Goal: Task Accomplishment & Management: Complete application form

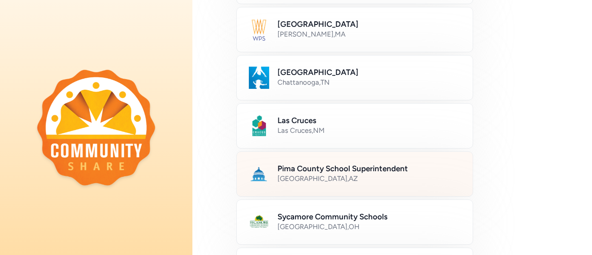
scroll to position [345, 0]
click at [392, 174] on div "[GEOGRAPHIC_DATA] , [GEOGRAPHIC_DATA]" at bounding box center [370, 178] width 184 height 9
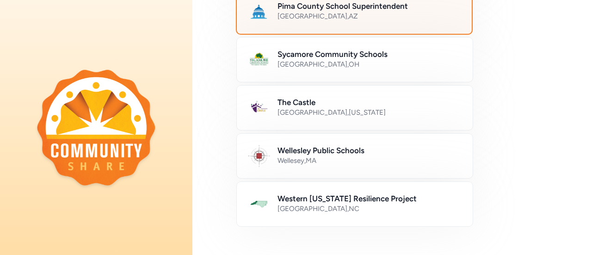
scroll to position [633, 0]
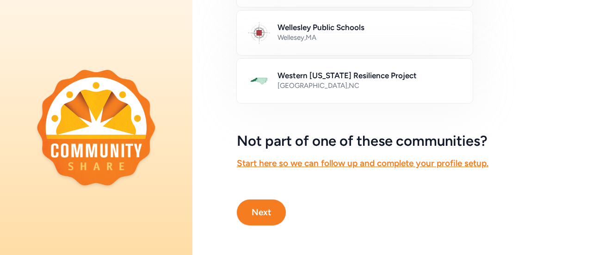
click at [275, 199] on button "Next" at bounding box center [261, 212] width 49 height 26
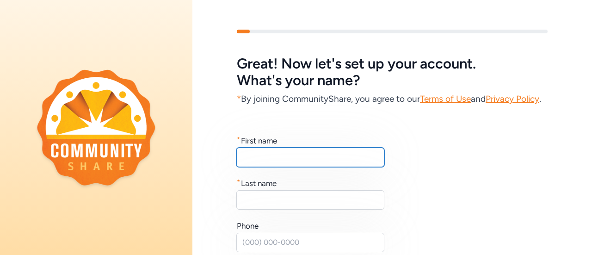
click at [280, 167] on input "text" at bounding box center [310, 157] width 148 height 19
type input "Victoria"
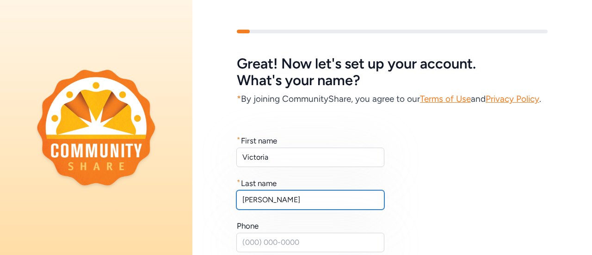
type input "[PERSON_NAME]"
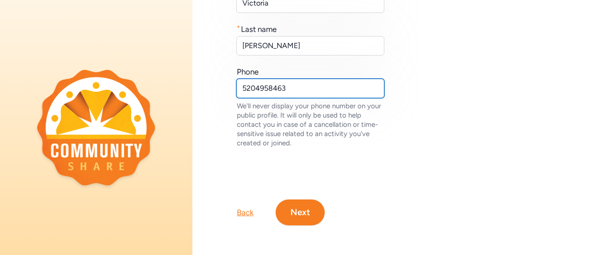
scroll to position [173, 0]
type input "5204958463"
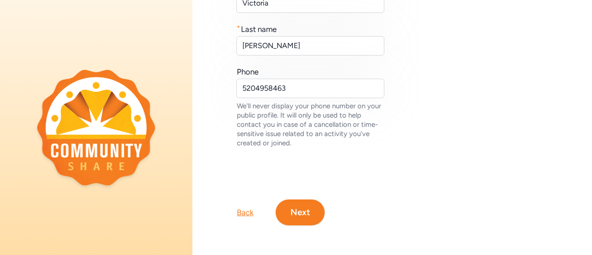
click at [308, 199] on button "Next" at bounding box center [300, 212] width 49 height 26
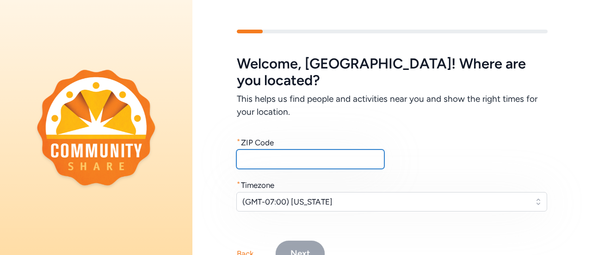
click at [286, 149] on input "text" at bounding box center [310, 158] width 148 height 19
type input "85706"
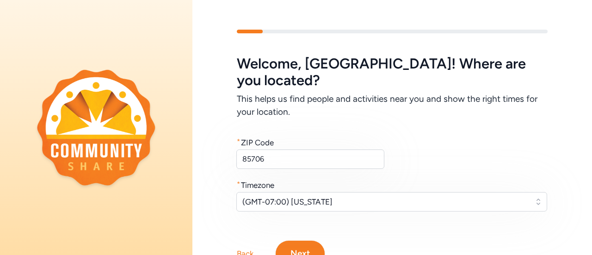
click at [307, 241] on button "Next" at bounding box center [300, 254] width 49 height 26
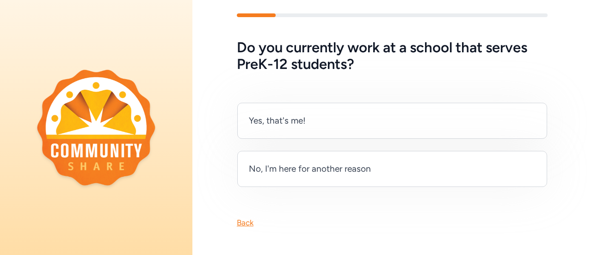
scroll to position [17, 0]
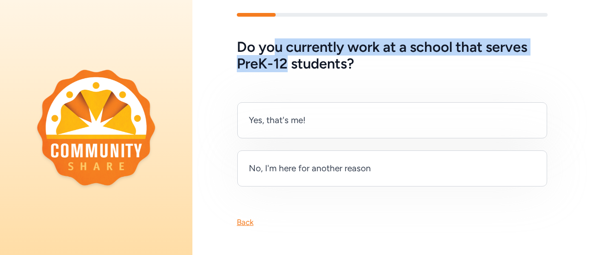
drag, startPoint x: 276, startPoint y: 48, endPoint x: 287, endPoint y: 57, distance: 14.5
click at [287, 57] on h5 "Do you currently work at a school that serves PreK-12 students?" at bounding box center [392, 55] width 311 height 33
drag, startPoint x: 276, startPoint y: 46, endPoint x: 291, endPoint y: 58, distance: 19.4
click at [291, 58] on h5 "Do you currently work at a school that serves PreK-12 students?" at bounding box center [392, 55] width 311 height 33
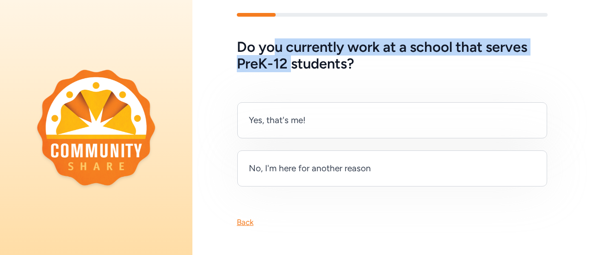
click at [291, 58] on h5 "Do you currently work at a school that serves PreK-12 students?" at bounding box center [392, 55] width 311 height 33
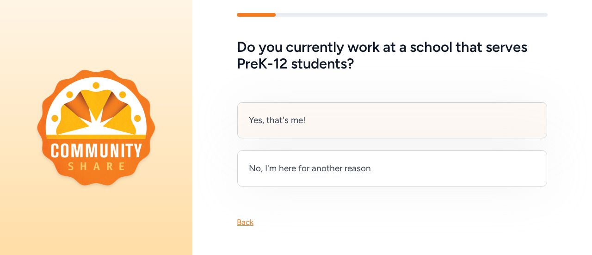
click at [308, 112] on div "Yes, that's me!" at bounding box center [392, 120] width 310 height 36
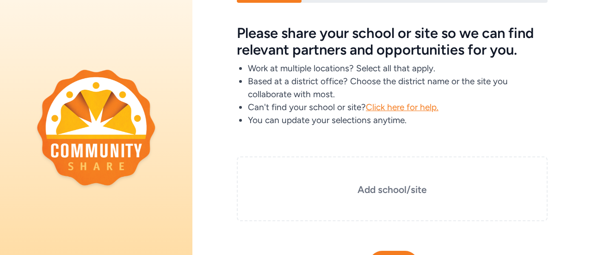
scroll to position [33, 0]
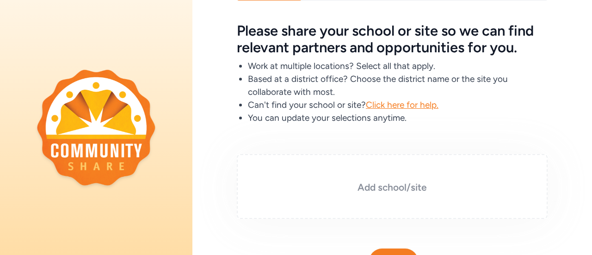
click at [357, 170] on div "Add school/site" at bounding box center [392, 186] width 311 height 65
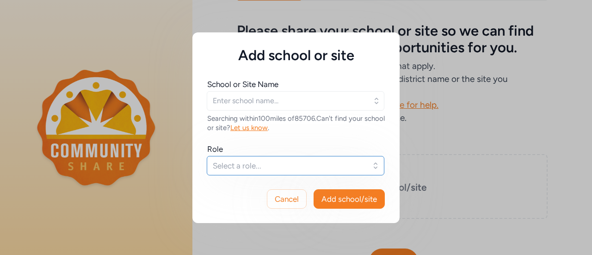
click at [270, 163] on span "Select a role..." at bounding box center [289, 165] width 153 height 11
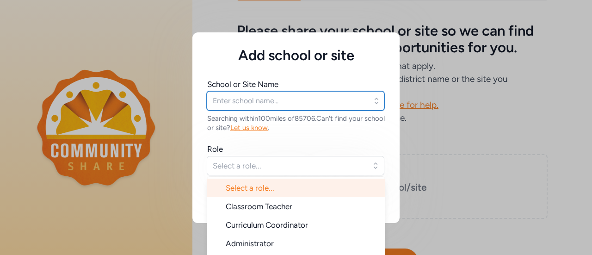
click at [270, 96] on input "text" at bounding box center [296, 100] width 178 height 19
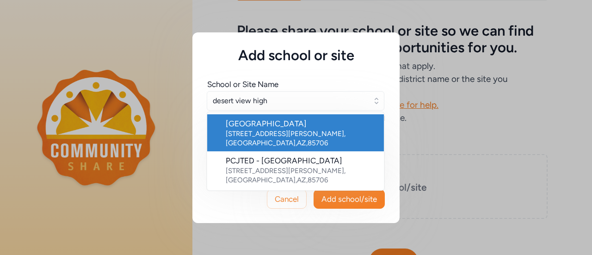
click at [279, 123] on div "[GEOGRAPHIC_DATA]" at bounding box center [301, 123] width 151 height 11
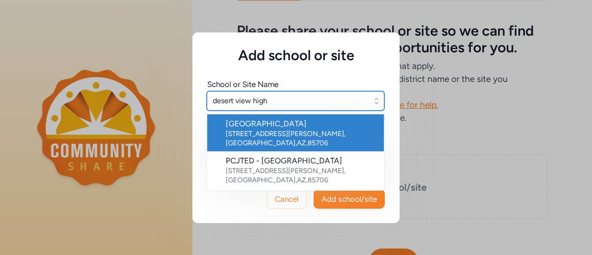
type input "[GEOGRAPHIC_DATA]"
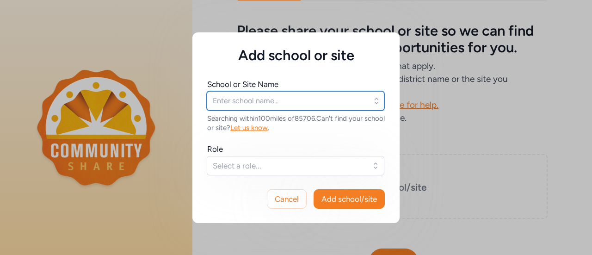
type input "[GEOGRAPHIC_DATA]"
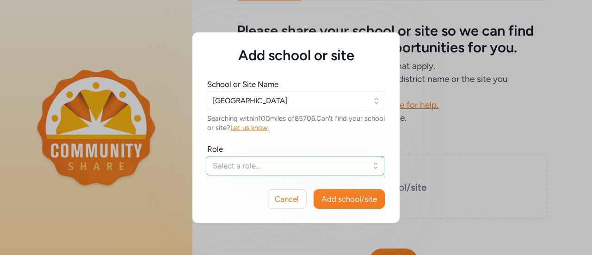
click at [261, 164] on span "Select a role..." at bounding box center [289, 165] width 153 height 11
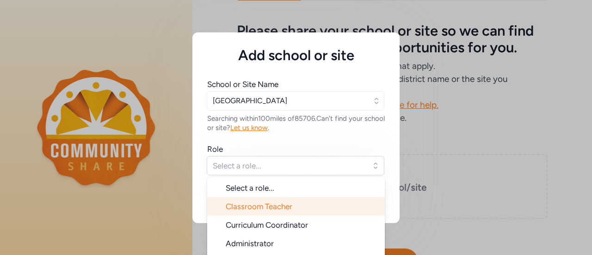
click at [272, 203] on span "Classroom Teacher" at bounding box center [259, 206] width 67 height 9
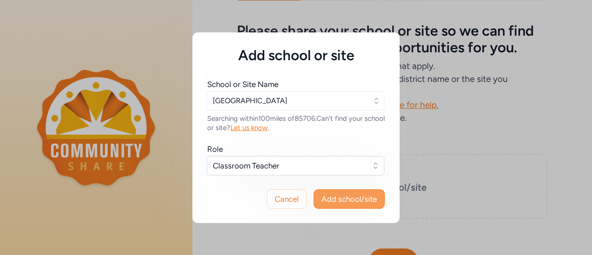
click at [332, 204] on button "Add school/site" at bounding box center [349, 198] width 71 height 19
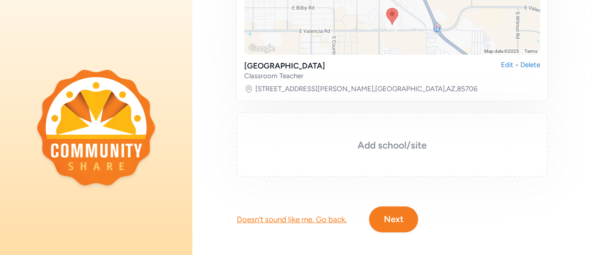
scroll to position [201, 0]
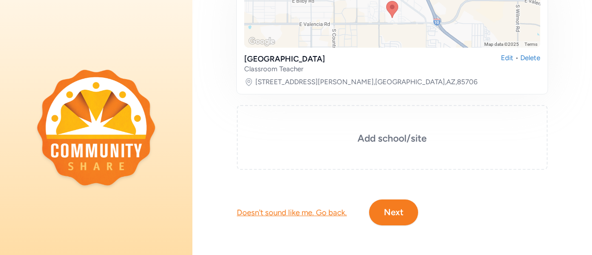
click at [405, 208] on button "Next" at bounding box center [393, 212] width 49 height 26
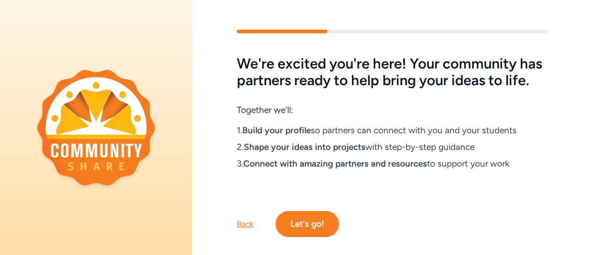
click at [315, 231] on button "Let's go!" at bounding box center [307, 224] width 63 height 26
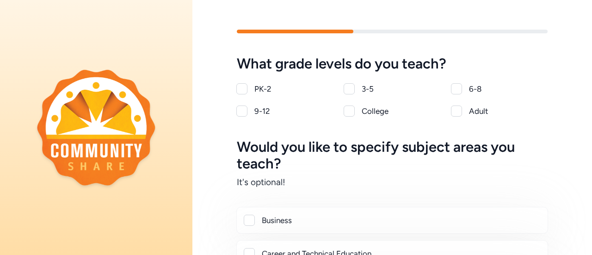
click at [259, 109] on div "9-12" at bounding box center [294, 111] width 79 height 11
checkbox input "true"
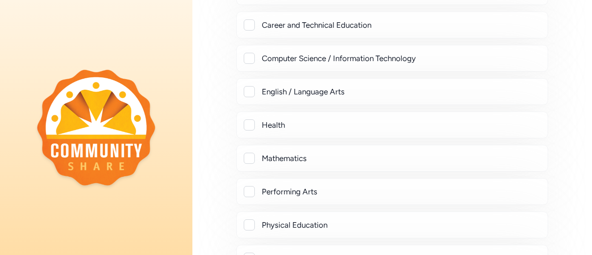
scroll to position [230, 0]
click at [275, 149] on div "Mathematics" at bounding box center [392, 157] width 312 height 27
click at [275, 155] on div "Mathematics" at bounding box center [401, 157] width 279 height 11
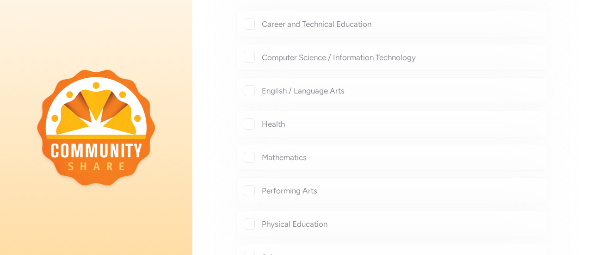
checkbox input "true"
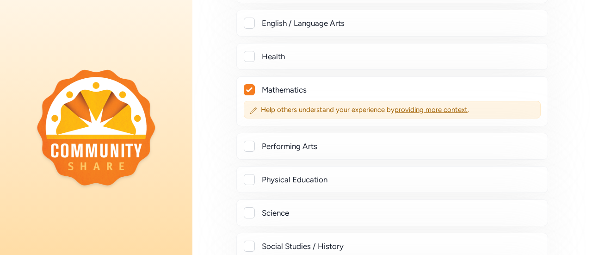
scroll to position [298, 0]
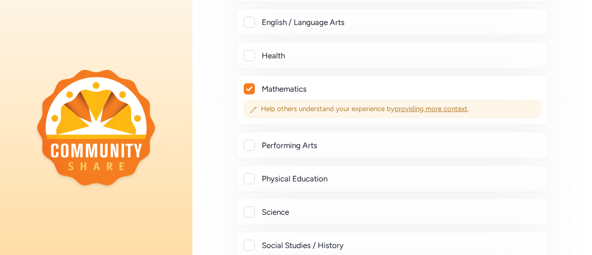
click at [436, 106] on span "providing more context" at bounding box center [431, 109] width 73 height 8
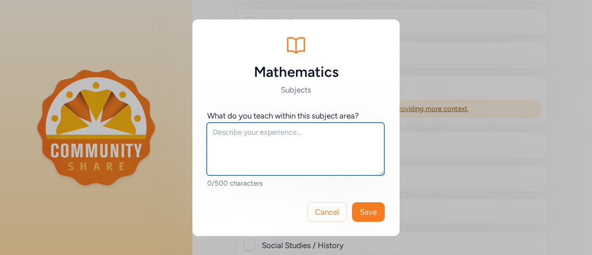
click at [251, 161] on textarea at bounding box center [296, 149] width 178 height 53
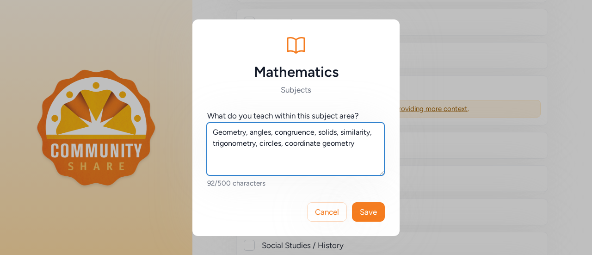
type textarea "Geometry, angles, congruence, solids, similarity, trigonometry, circles, coordi…"
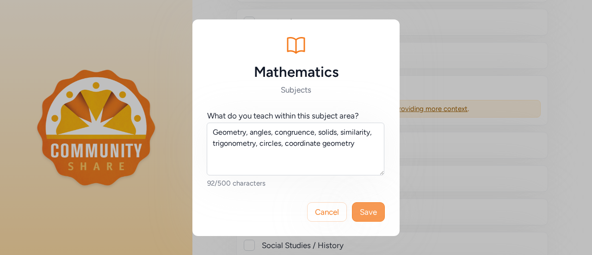
click at [365, 215] on span "Save" at bounding box center [368, 211] width 17 height 11
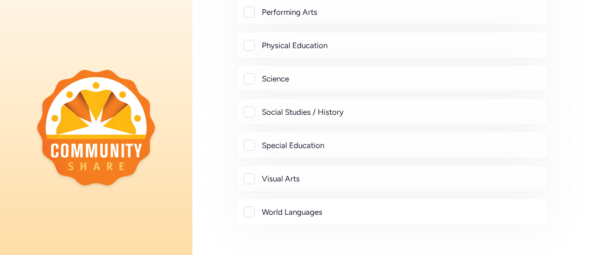
scroll to position [521, 0]
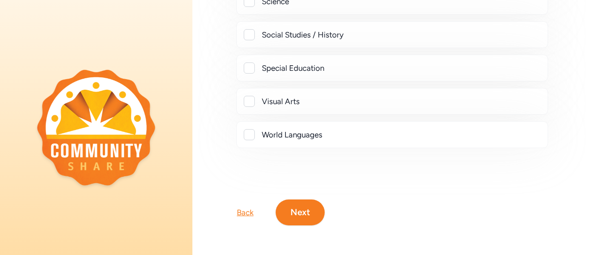
click at [292, 214] on button "Next" at bounding box center [300, 212] width 49 height 26
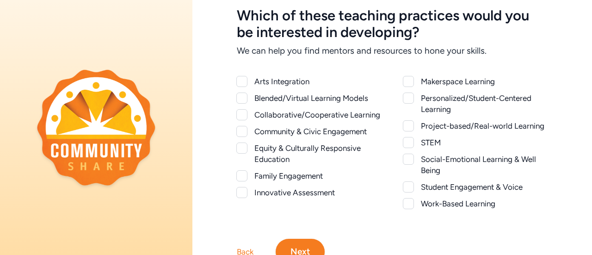
scroll to position [50, 0]
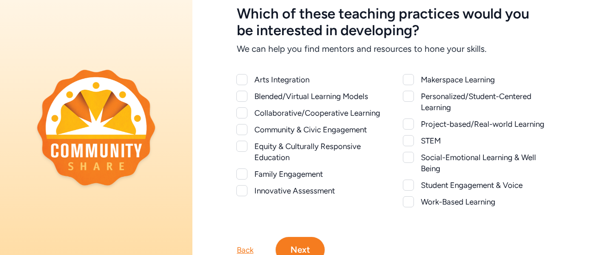
click at [292, 214] on div "Arts Integration Blended/Virtual Learning Models Collaborative/Cooperative Lear…" at bounding box center [393, 141] width 326 height 148
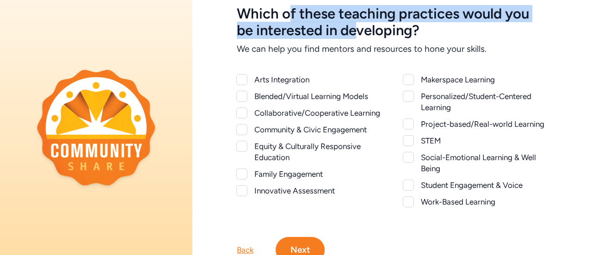
drag, startPoint x: 287, startPoint y: 21, endPoint x: 356, endPoint y: 25, distance: 69.5
click at [356, 25] on h5 "Which of these teaching practices would you be interested in developing?" at bounding box center [392, 22] width 311 height 33
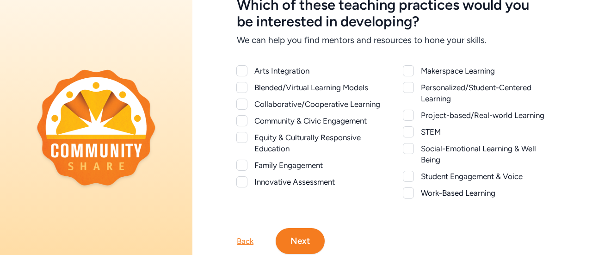
scroll to position [59, 0]
click at [296, 102] on div "Collaborative/Cooperative Learning" at bounding box center [318, 103] width 127 height 11
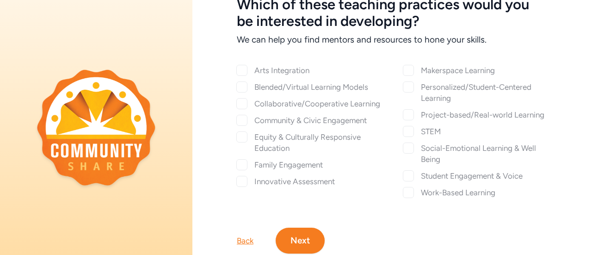
checkbox input "true"
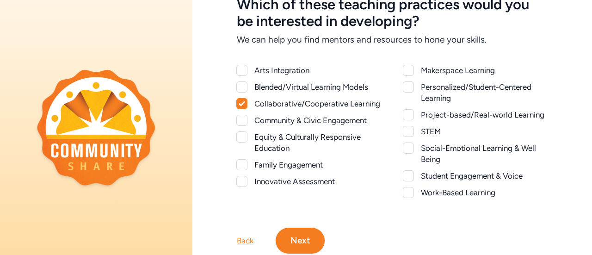
click at [310, 126] on div "Community & Civic Engagement" at bounding box center [318, 120] width 127 height 11
checkbox input "true"
click at [313, 144] on div "Equity & Culturally Responsive Education" at bounding box center [318, 142] width 127 height 22
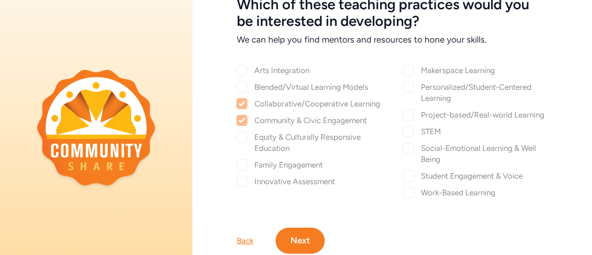
checkbox input "true"
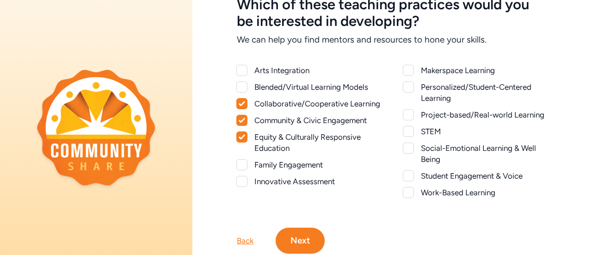
click at [461, 74] on div "Makerspace Learning" at bounding box center [484, 70] width 127 height 11
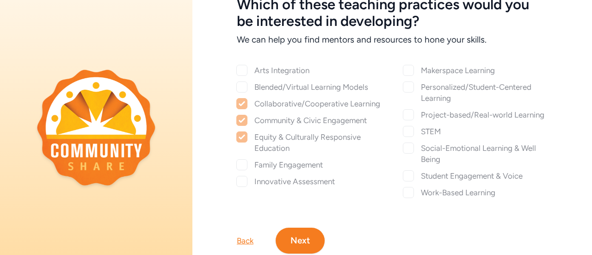
checkbox input "true"
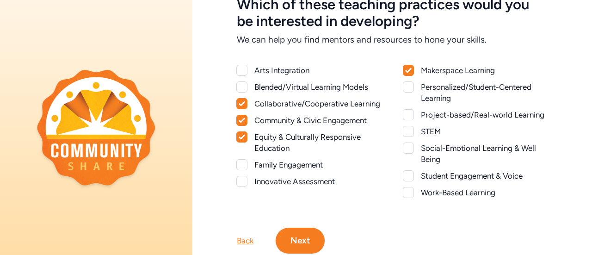
click at [459, 84] on div "Personalized/Student-Centered Learning" at bounding box center [484, 92] width 127 height 22
checkbox input "true"
click at [461, 114] on div "Project-based/Real-world Learning" at bounding box center [484, 114] width 127 height 11
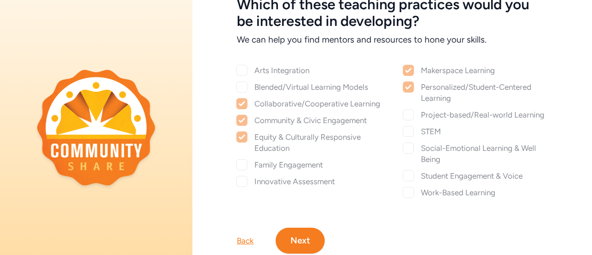
checkbox input "true"
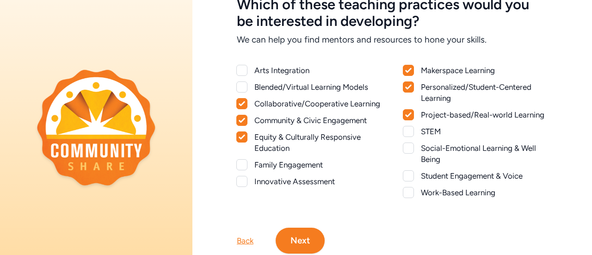
click at [429, 131] on div "STEM" at bounding box center [484, 131] width 127 height 11
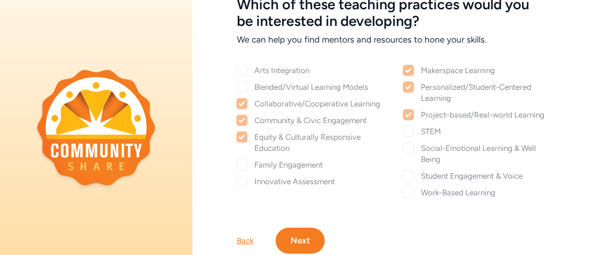
checkbox input "true"
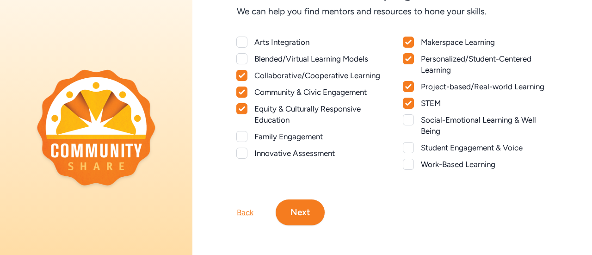
scroll to position [94, 0]
click at [300, 202] on button "Next" at bounding box center [300, 212] width 49 height 26
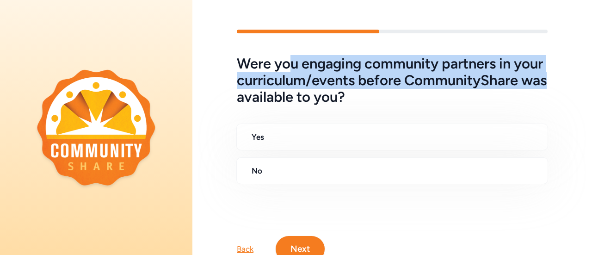
drag, startPoint x: 289, startPoint y: 66, endPoint x: 381, endPoint y: 93, distance: 96.0
click at [381, 93] on h5 "Were you engaging community partners in your curriculum/events before Community…" at bounding box center [392, 81] width 311 height 50
drag, startPoint x: 317, startPoint y: 53, endPoint x: 353, endPoint y: 99, distance: 57.4
click at [353, 99] on div "Were you engaging community partners in your curriculum/events before Community…" at bounding box center [392, 146] width 400 height 232
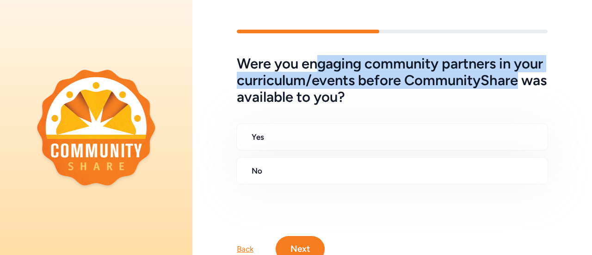
click at [353, 99] on h5 "Were you engaging community partners in your curriculum/events before Community…" at bounding box center [392, 81] width 311 height 50
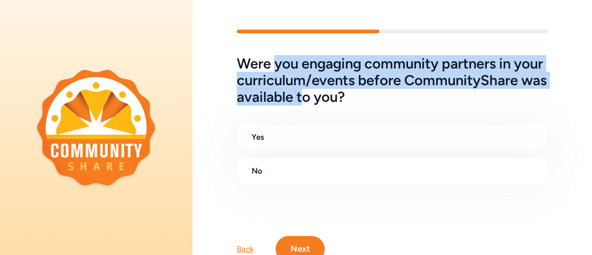
drag, startPoint x: 277, startPoint y: 65, endPoint x: 451, endPoint y: 99, distance: 176.7
click at [451, 99] on h5 "Were you engaging community partners in your curriculum/events before Community…" at bounding box center [392, 81] width 311 height 50
click at [281, 63] on h5 "Were you engaging community partners in your curriculum/events before Community…" at bounding box center [392, 81] width 311 height 50
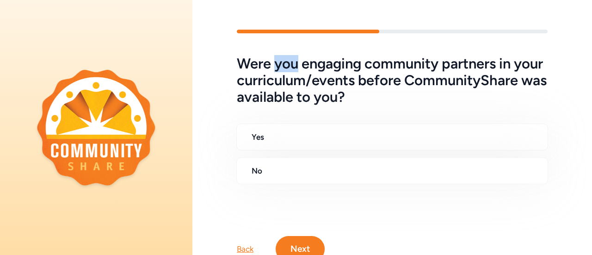
click at [281, 63] on h5 "Were you engaging community partners in your curriculum/events before Community…" at bounding box center [392, 81] width 311 height 50
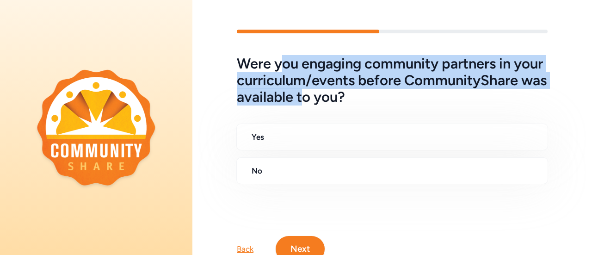
drag, startPoint x: 281, startPoint y: 63, endPoint x: 453, endPoint y: 98, distance: 175.1
click at [453, 98] on h5 "Were you engaging community partners in your curriculum/events before Community…" at bounding box center [392, 81] width 311 height 50
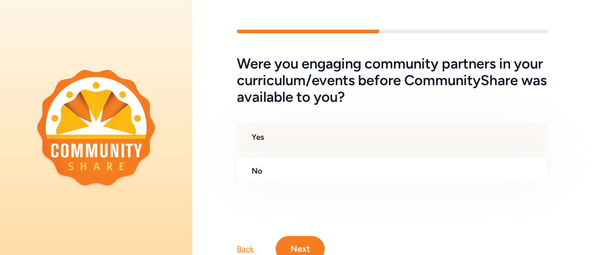
click at [310, 140] on h2 "Yes" at bounding box center [396, 136] width 289 height 11
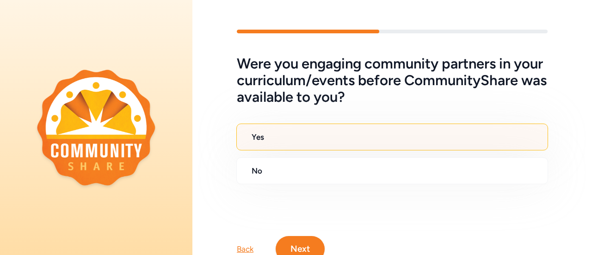
scroll to position [43, 0]
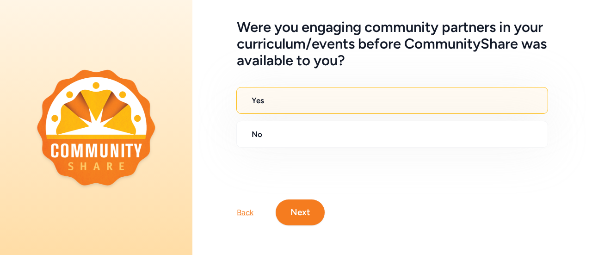
click at [311, 200] on button "Next" at bounding box center [300, 212] width 49 height 26
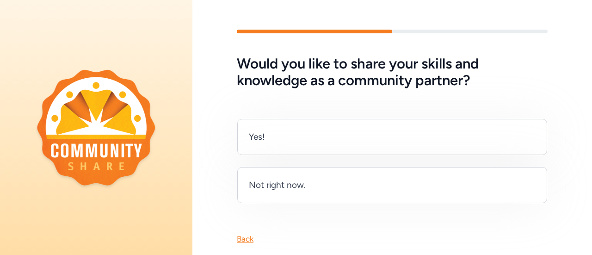
drag, startPoint x: 303, startPoint y: 75, endPoint x: 303, endPoint y: 83, distance: 8.3
click at [303, 83] on h5 "Would you like to share your skills and knowledge as a community partner?" at bounding box center [392, 72] width 311 height 33
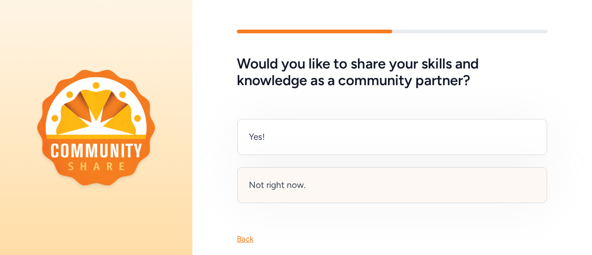
click at [304, 188] on div "Not right now." at bounding box center [277, 185] width 57 height 13
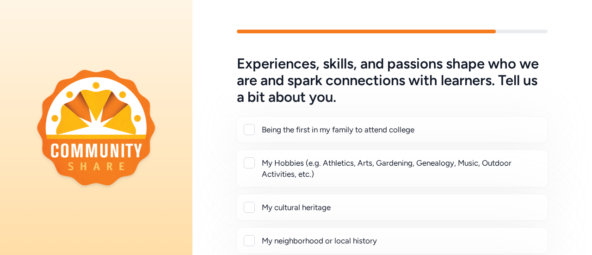
scroll to position [39, 0]
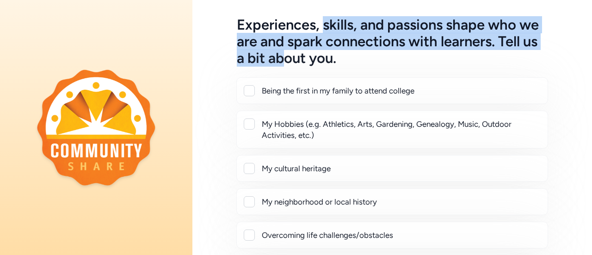
drag, startPoint x: 322, startPoint y: 31, endPoint x: 328, endPoint y: 55, distance: 25.3
click at [328, 55] on h5 "Experiences, skills, and passions shape who we are and spark connections with l…" at bounding box center [392, 42] width 311 height 50
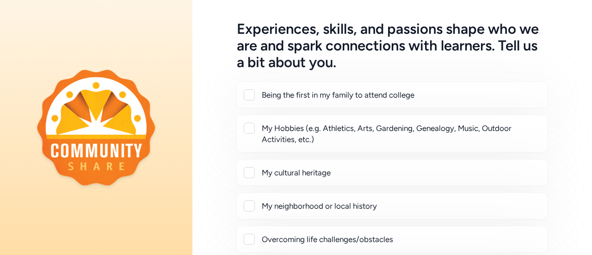
scroll to position [35, 0]
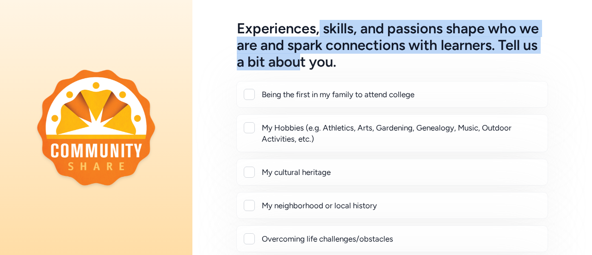
drag, startPoint x: 321, startPoint y: 30, endPoint x: 347, endPoint y: 64, distance: 42.6
click at [347, 64] on h5 "Experiences, skills, and passions shape who we are and spark connections with l…" at bounding box center [392, 45] width 311 height 50
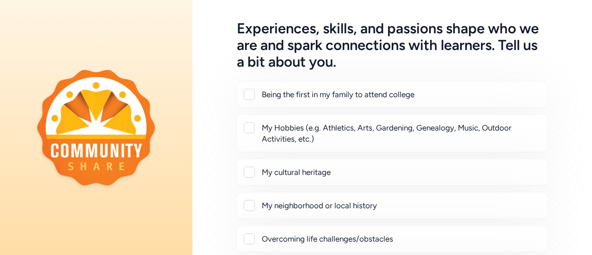
click at [310, 28] on h5 "Experiences, skills, and passions shape who we are and spark connections with l…" at bounding box center [392, 45] width 311 height 50
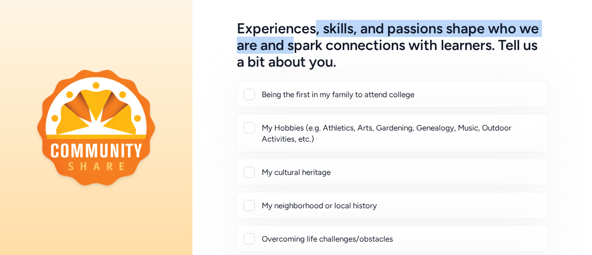
drag, startPoint x: 316, startPoint y: 28, endPoint x: 315, endPoint y: 53, distance: 25.0
click at [315, 53] on h5 "Experiences, skills, and passions shape who we are and spark connections with l…" at bounding box center [392, 45] width 311 height 50
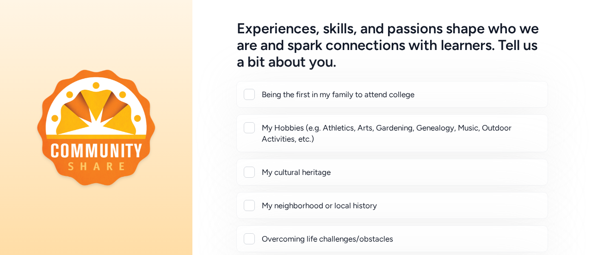
click at [322, 97] on div "Being the first in my family to attend college" at bounding box center [401, 94] width 279 height 11
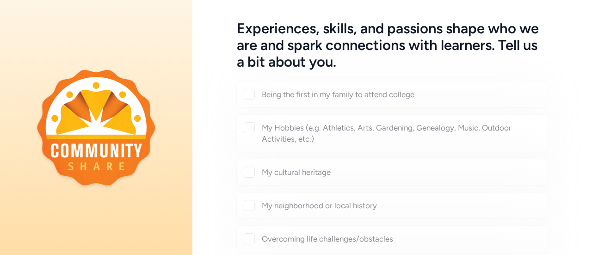
checkbox input "true"
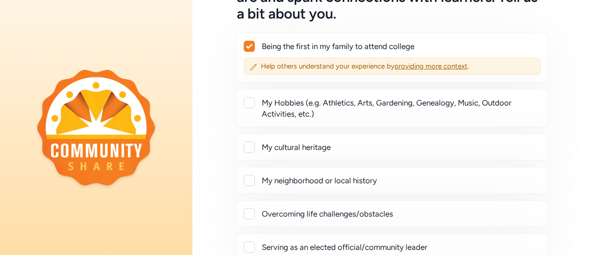
scroll to position [105, 0]
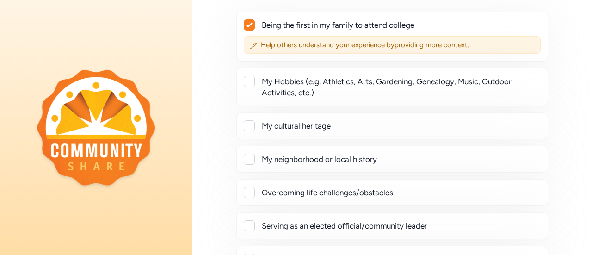
click at [358, 82] on div "My Hobbies (e.g. Athletics, Arts, Gardening, Genealogy, Music, Outdoor Activiti…" at bounding box center [401, 87] width 279 height 22
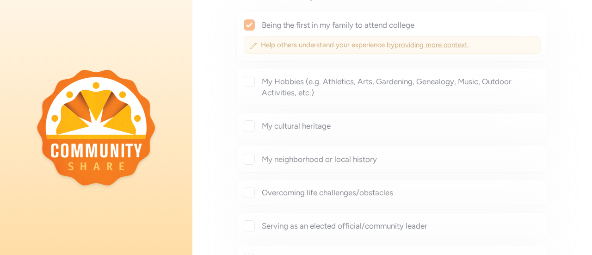
checkbox input "true"
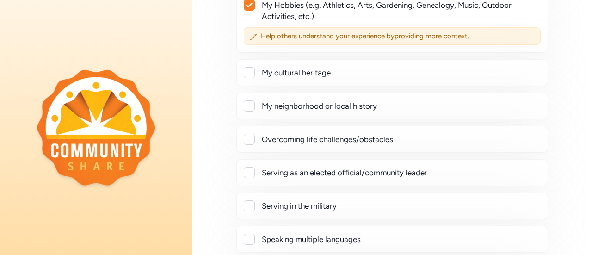
scroll to position [184, 0]
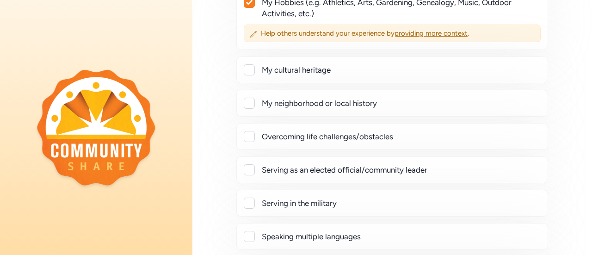
click at [356, 75] on div "My cultural heritage" at bounding box center [392, 69] width 312 height 27
click at [306, 74] on div "My cultural heritage" at bounding box center [401, 69] width 279 height 11
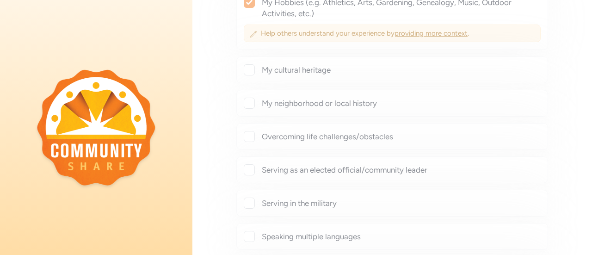
checkbox input "true"
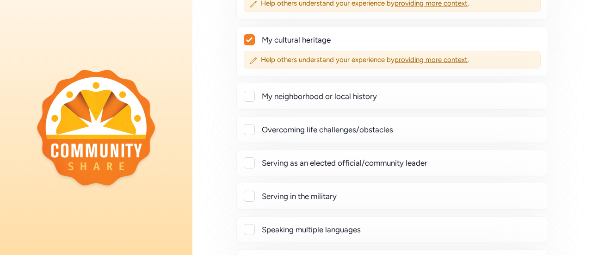
scroll to position [217, 0]
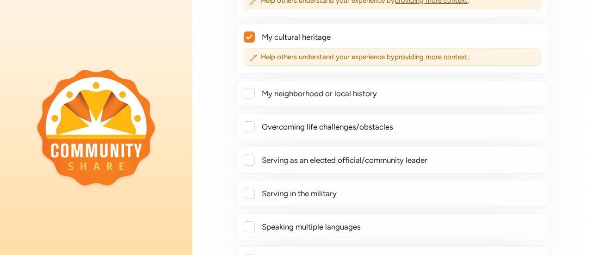
click at [248, 95] on div at bounding box center [249, 93] width 11 height 11
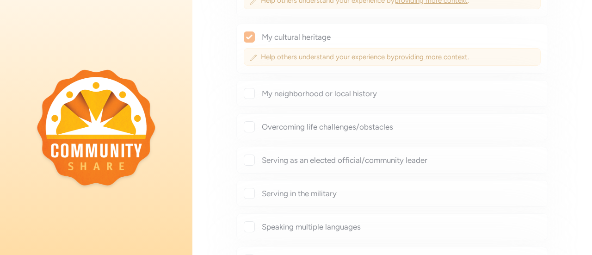
checkbox input "true"
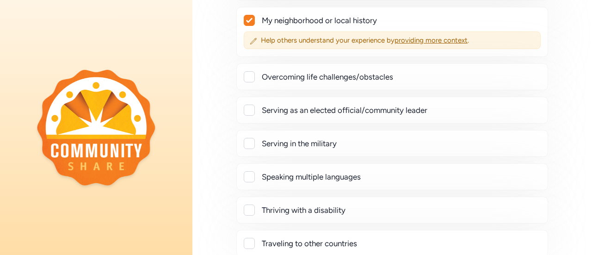
scroll to position [291, 0]
click at [251, 75] on div at bounding box center [249, 75] width 11 height 11
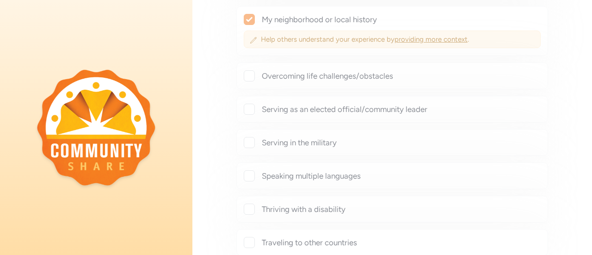
checkbox input "true"
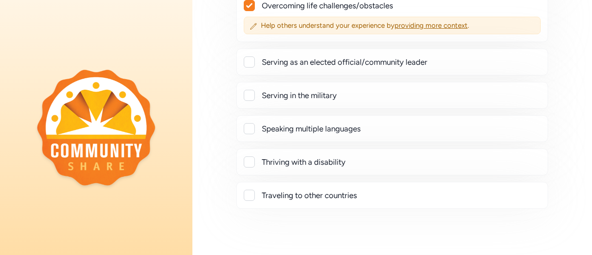
scroll to position [362, 0]
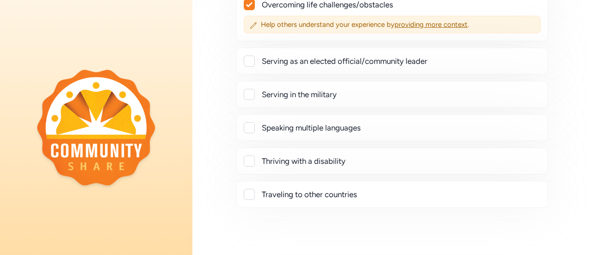
click at [249, 122] on div at bounding box center [249, 127] width 11 height 11
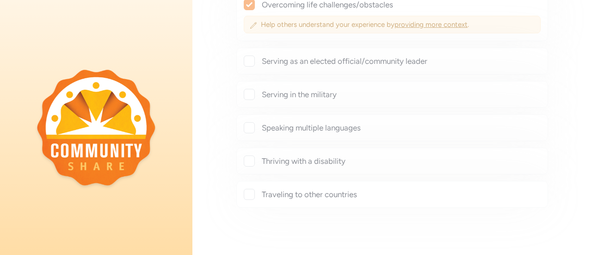
checkbox input "true"
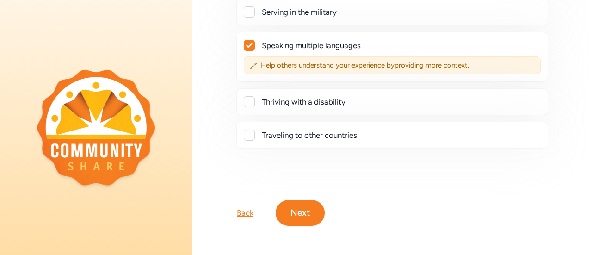
scroll to position [447, 0]
click at [249, 121] on div "Traveling to other countries" at bounding box center [392, 134] width 312 height 27
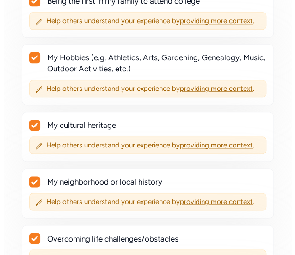
scroll to position [109, 0]
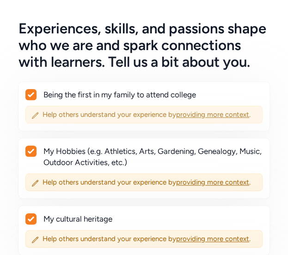
click at [211, 116] on span "providing more context" at bounding box center [212, 114] width 73 height 8
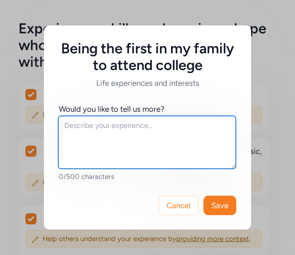
click at [169, 150] on textarea at bounding box center [147, 142] width 178 height 53
paste textarea "Both my parents are 1 of 12 and they are also immigrants. My grandparents, my p…"
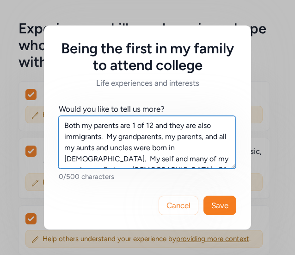
scroll to position [195, 0]
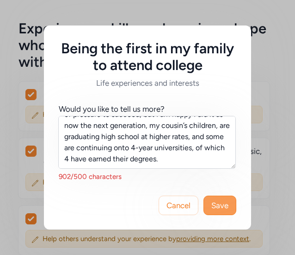
click at [217, 202] on span "Save" at bounding box center [219, 204] width 17 height 11
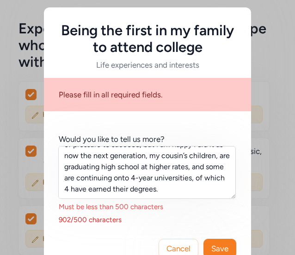
scroll to position [176, 0]
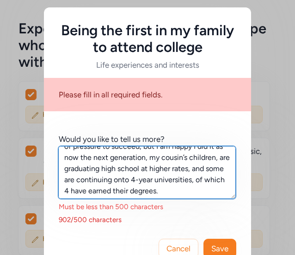
click at [136, 175] on textarea "Both my parents are 1 of 12 and they are also immigrants. My grandparents, my p…" at bounding box center [147, 172] width 178 height 53
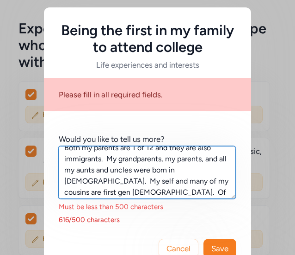
scroll to position [8, 0]
drag, startPoint x: 161, startPoint y: 160, endPoint x: 117, endPoint y: 159, distance: 44.4
click at [117, 159] on textarea "Both my parents are 1 of 12 and they are also immigrants. My grandparents, my p…" at bounding box center [147, 172] width 178 height 53
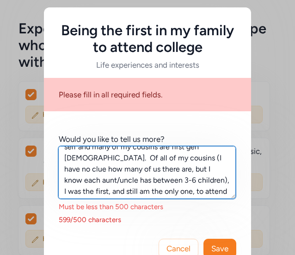
scroll to position [43, 0]
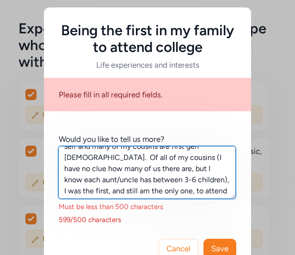
drag, startPoint x: 134, startPoint y: 180, endPoint x: 101, endPoint y: 156, distance: 40.5
click at [101, 156] on textarea "Both my parents are 1 of 12 and they are also immigrants. My parents, and all m…" at bounding box center [147, 172] width 178 height 53
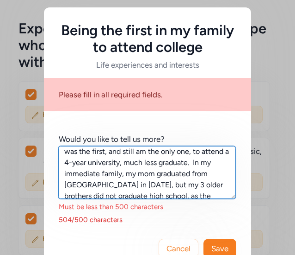
scroll to position [60, 0]
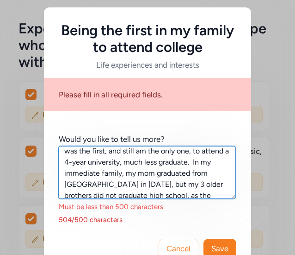
click at [148, 173] on textarea "Both my parents are 1 of 12 and they are also immigrants. My parents, and all m…" at bounding box center [147, 172] width 178 height 53
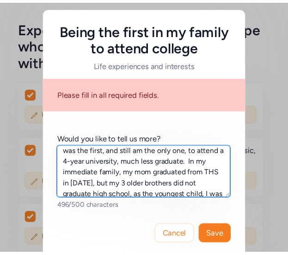
scroll to position [78, 0]
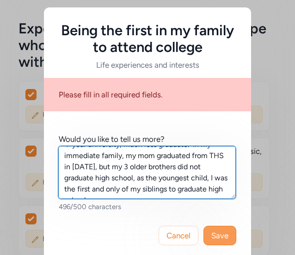
type textarea "Both my parents are 1 of 12 and they are also immigrants. My parents, and all m…"
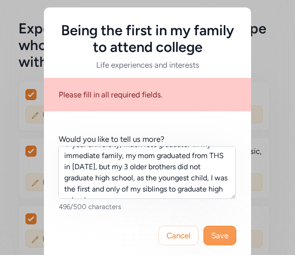
click at [217, 230] on span "Save" at bounding box center [219, 235] width 17 height 11
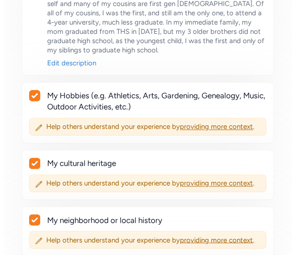
scroll to position [232, 0]
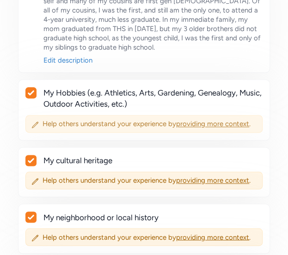
click at [210, 121] on span "providing more context" at bounding box center [212, 123] width 73 height 8
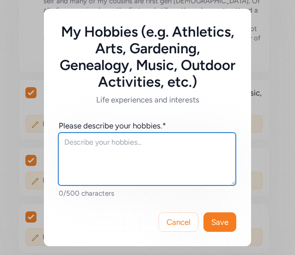
click at [174, 164] on textarea at bounding box center [147, 158] width 178 height 53
paste textarea "I have lots of hobbies that help me be a better teacher and have more perspecti…"
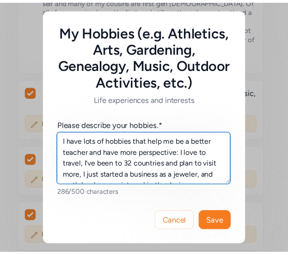
scroll to position [17, 0]
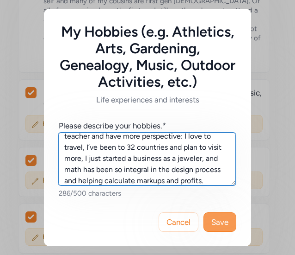
type textarea "I have lots of hobbies that help me be a better teacher and have more perspecti…"
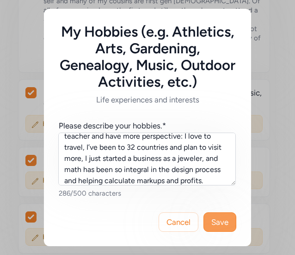
click at [216, 226] on span "Save" at bounding box center [219, 221] width 17 height 11
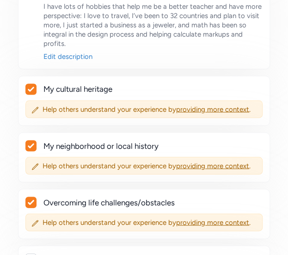
scroll to position [341, 0]
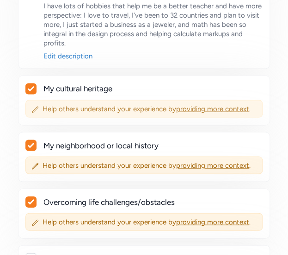
click at [192, 112] on div "Help others understand your experience by providing more context ." at bounding box center [143, 108] width 237 height 18
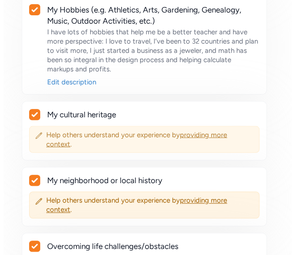
scroll to position [332, 0]
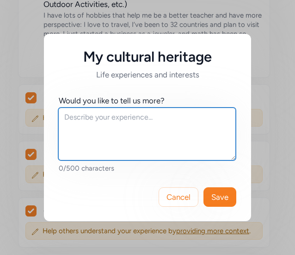
paste textarea "My parents are immigrants and being a part of the first gen [DEMOGRAPHIC_DATA] …"
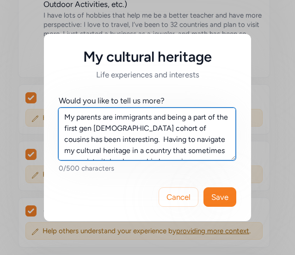
click at [161, 137] on textarea "My parents are immigrants and being a part of the first gen [DEMOGRAPHIC_DATA] …" at bounding box center [147, 133] width 178 height 53
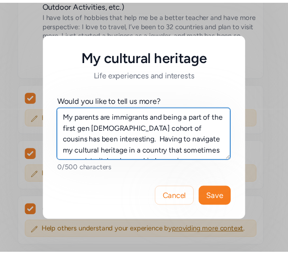
scroll to position [28, 0]
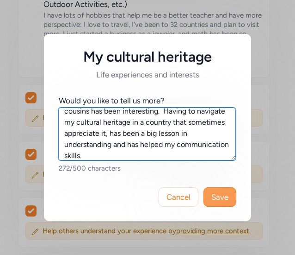
type textarea "My parents are immigrants and being a part of the first gen [DEMOGRAPHIC_DATA] …"
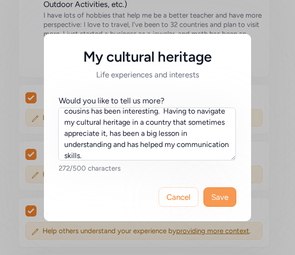
click at [215, 192] on span "Save" at bounding box center [219, 196] width 17 height 11
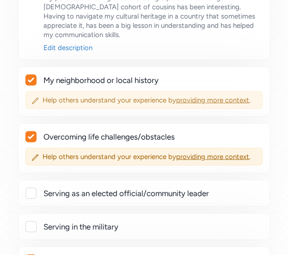
scroll to position [442, 0]
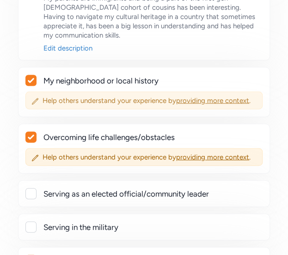
click at [210, 96] on span "providing more context" at bounding box center [212, 100] width 73 height 8
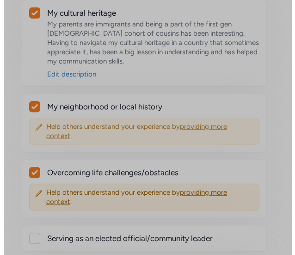
scroll to position [424, 0]
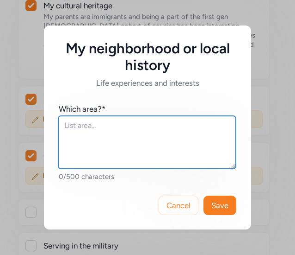
click at [143, 144] on textarea at bounding box center [147, 142] width 178 height 53
paste textarea "I am a product of the Sunnyside Unified School District. I went to [PERSON_NAME…"
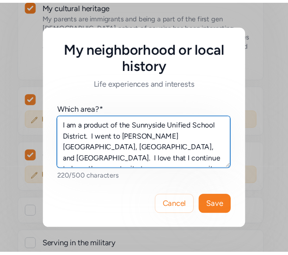
scroll to position [11, 0]
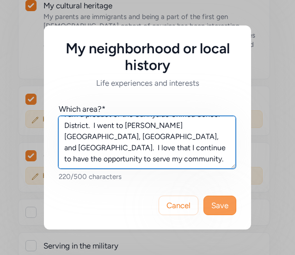
type textarea "I am a product of the Sunnyside Unified School District. I went to [PERSON_NAME…"
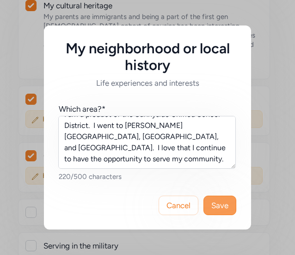
click at [211, 202] on button "Save" at bounding box center [220, 204] width 33 height 19
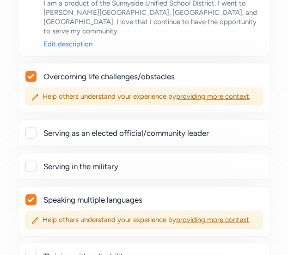
scroll to position [531, 0]
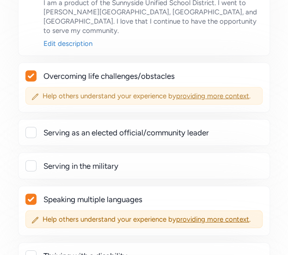
click at [219, 92] on span "providing more context" at bounding box center [212, 96] width 73 height 8
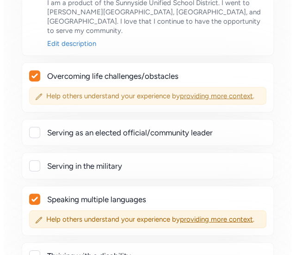
scroll to position [513, 0]
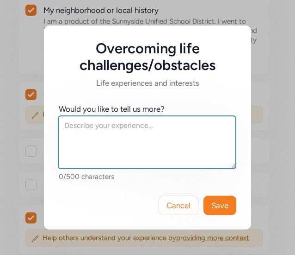
click at [179, 129] on textarea at bounding box center [147, 142] width 178 height 53
paste textarea "I grew up very [MEDICAL_DATA], my parents had section 8 housing until I was in …"
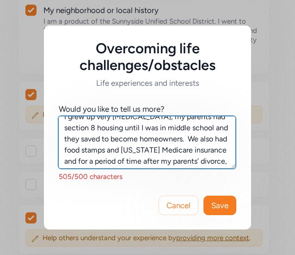
scroll to position [9, 0]
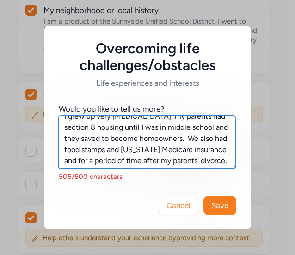
drag, startPoint x: 195, startPoint y: 139, endPoint x: 62, endPoint y: 137, distance: 133.3
click at [62, 137] on textarea "I grew up very [MEDICAL_DATA], my parents had section 8 housing until I was in …" at bounding box center [147, 142] width 178 height 53
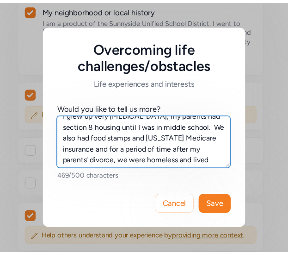
scroll to position [78, 0]
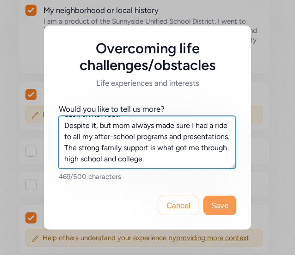
type textarea "I grew up very [MEDICAL_DATA], my parents had section 8 housing until I was in …"
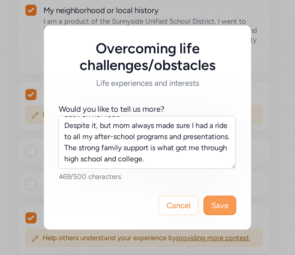
click at [208, 197] on button "Save" at bounding box center [220, 204] width 33 height 19
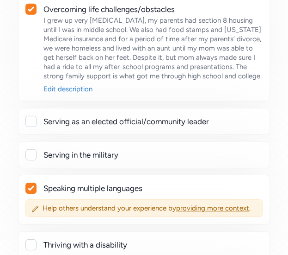
scroll to position [683, 0]
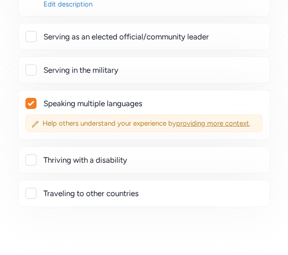
click at [192, 119] on span "providing more context" at bounding box center [212, 123] width 73 height 8
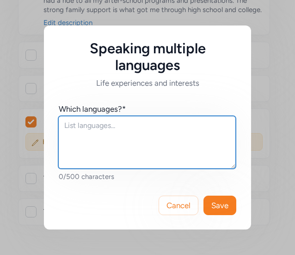
click at [166, 163] on textarea at bounding box center [147, 142] width 178 height 53
click at [93, 124] on textarea "I speak spanish and American Sign Language." at bounding box center [147, 142] width 178 height 53
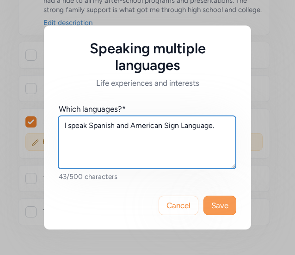
type textarea "I speak Spanish and American Sign Language."
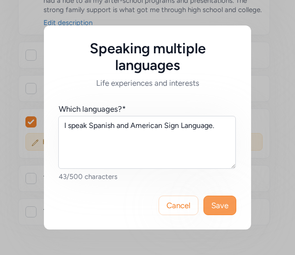
click at [209, 203] on button "Save" at bounding box center [220, 204] width 33 height 19
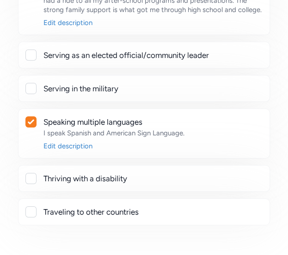
scroll to position [729, 0]
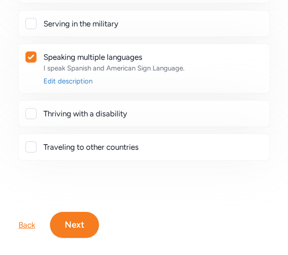
click at [81, 215] on button "Next" at bounding box center [74, 224] width 49 height 26
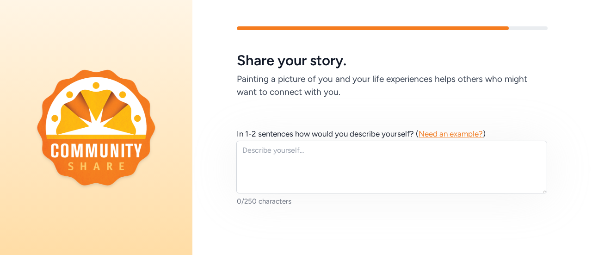
scroll to position [3, 0]
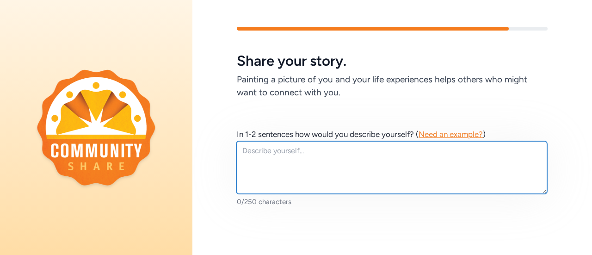
click at [281, 169] on textarea at bounding box center [391, 167] width 311 height 53
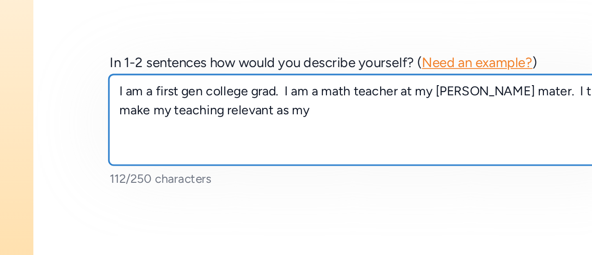
scroll to position [31, 0]
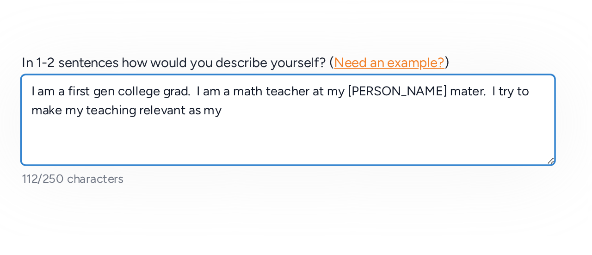
click at [394, 140] on textarea "I am a first gen college grad. I am a math teacher at my [PERSON_NAME] mater. I…" at bounding box center [391, 139] width 311 height 53
click at [462, 124] on textarea "I am a first gen college grad. I am a math teacher at my [PERSON_NAME] mater. I…" at bounding box center [391, 139] width 311 height 53
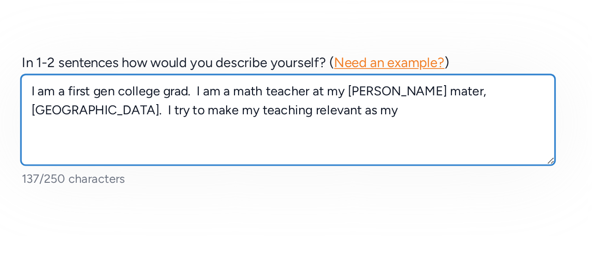
click at [416, 138] on textarea "I am a first gen college grad. I am a math teacher at my [PERSON_NAME] mater, […" at bounding box center [391, 139] width 311 height 53
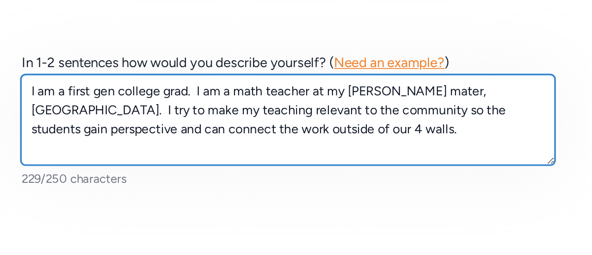
type textarea "I am a first gen college grad. I am a math teacher at my [PERSON_NAME] mater, […"
click at [365, 152] on textarea "I am a first gen college grad. I am a math teacher at my [PERSON_NAME] mater, […" at bounding box center [391, 139] width 311 height 53
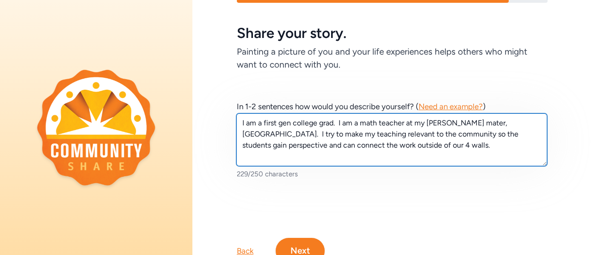
scroll to position [75, 0]
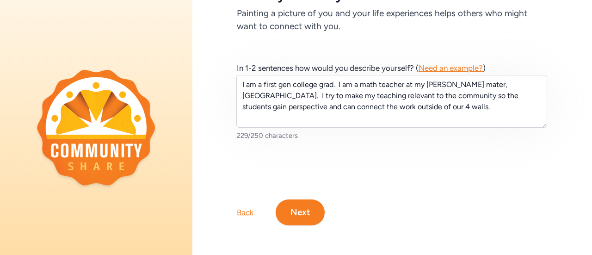
click at [304, 212] on button "Next" at bounding box center [300, 212] width 49 height 26
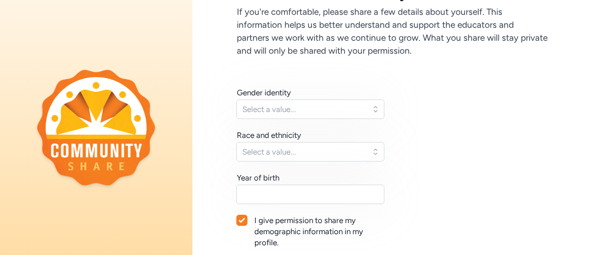
scroll to position [71, 0]
click at [333, 111] on span "Select a value..." at bounding box center [303, 108] width 123 height 11
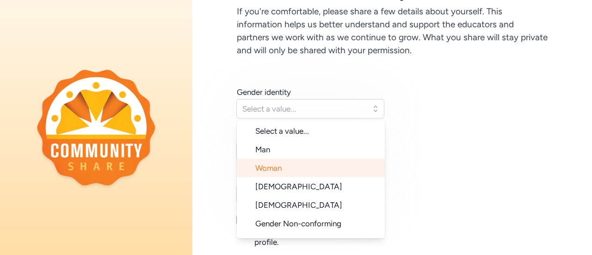
click at [318, 163] on li "Woman" at bounding box center [311, 168] width 148 height 19
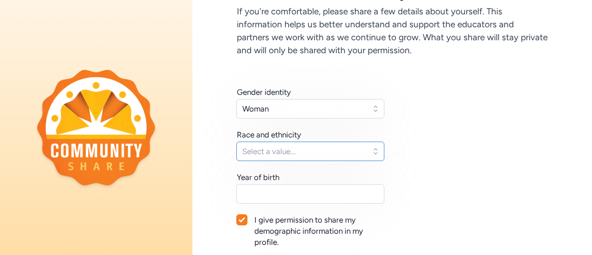
click at [310, 148] on span "Select a value..." at bounding box center [303, 151] width 123 height 11
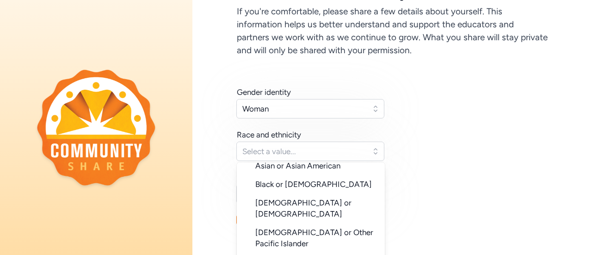
scroll to position [68, 0]
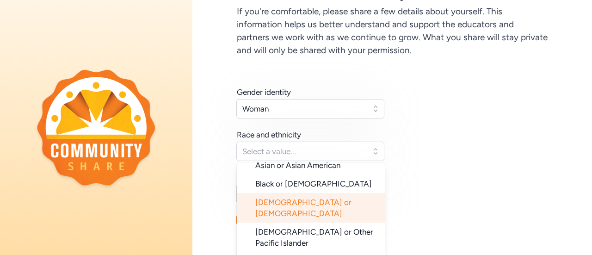
click at [314, 193] on li "[DEMOGRAPHIC_DATA] or [DEMOGRAPHIC_DATA]" at bounding box center [311, 208] width 148 height 30
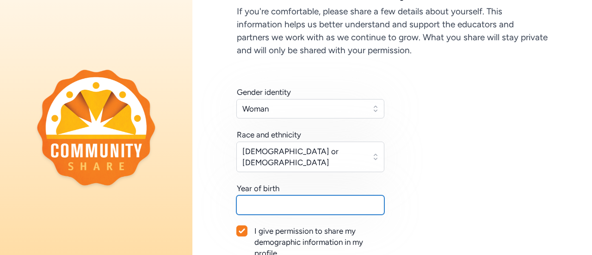
click at [309, 195] on input "text" at bounding box center [310, 204] width 148 height 19
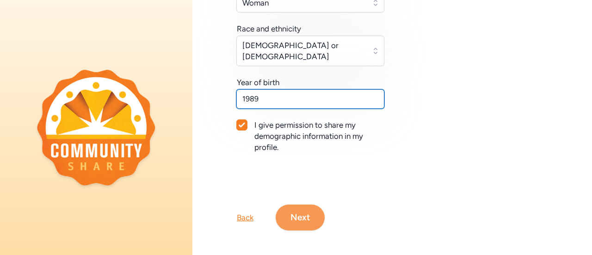
type input "1989"
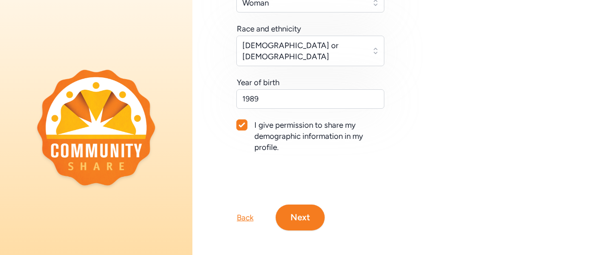
click at [293, 208] on button "Next" at bounding box center [300, 218] width 49 height 26
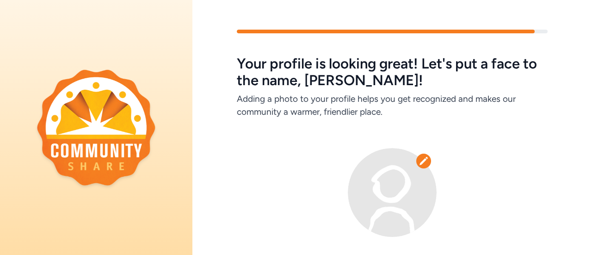
click at [421, 161] on icon at bounding box center [424, 161] width 8 height 8
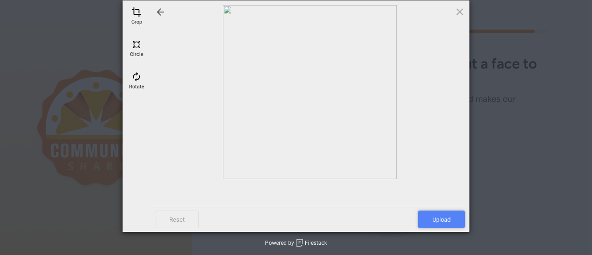
click at [442, 218] on span "Upload" at bounding box center [441, 220] width 47 height 18
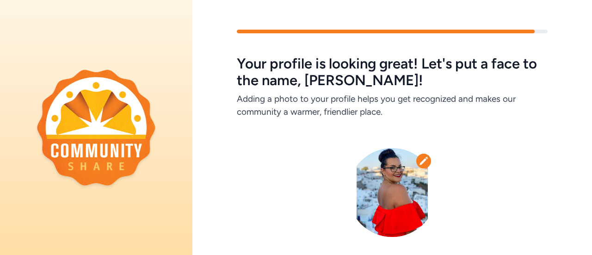
scroll to position [74, 0]
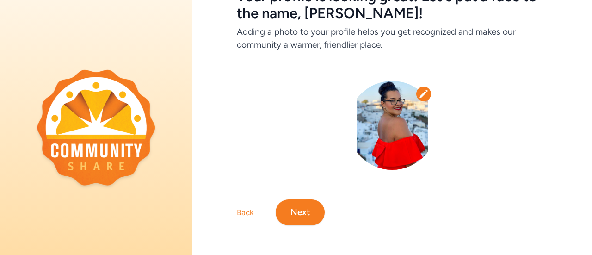
click at [305, 200] on button "Next" at bounding box center [300, 212] width 49 height 26
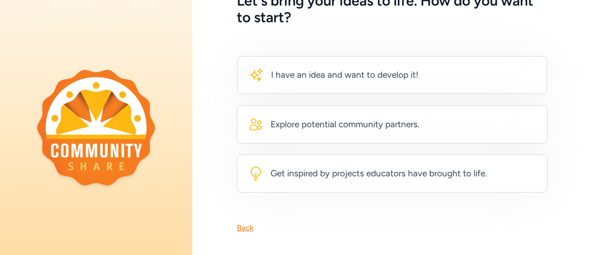
scroll to position [65, 0]
